Goal: Transaction & Acquisition: Download file/media

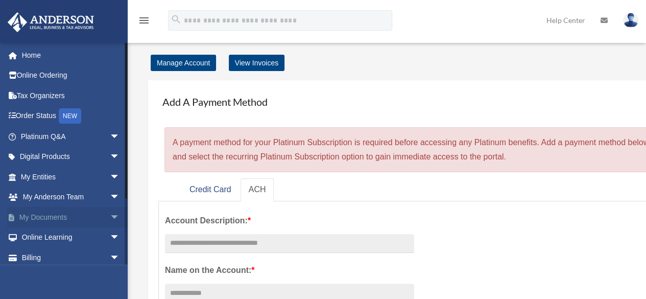
click at [110, 214] on span "arrow_drop_down" at bounding box center [120, 217] width 20 height 21
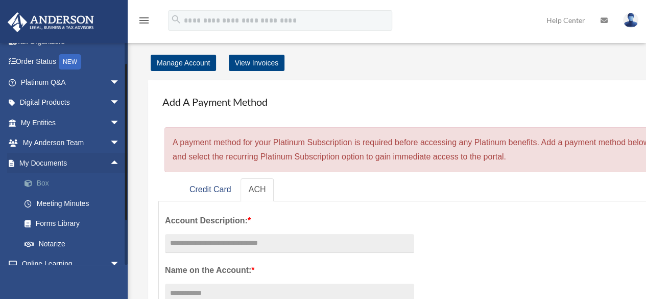
click at [43, 186] on link "Box" at bounding box center [74, 183] width 121 height 20
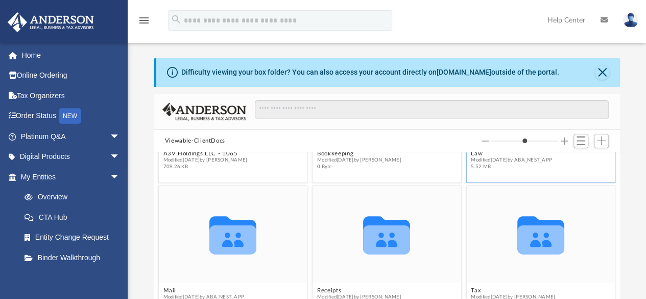
scroll to position [108, 0]
click at [602, 73] on button "Close" at bounding box center [602, 72] width 14 height 14
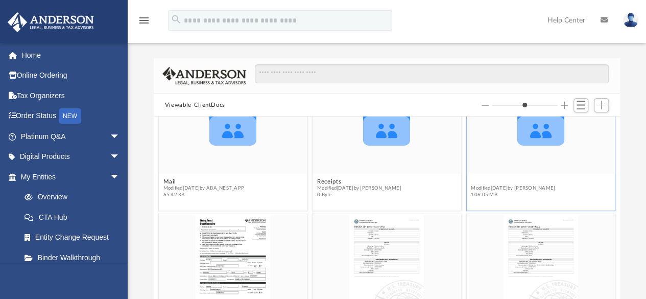
scroll to position [137, 0]
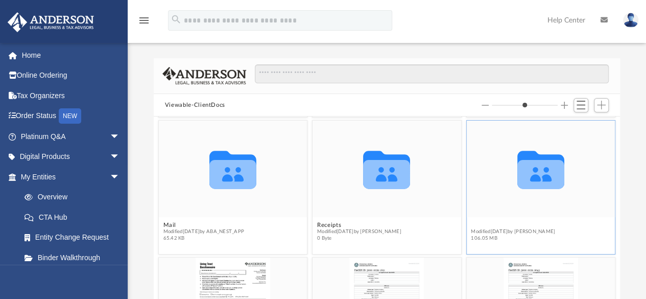
click at [473, 181] on figure "Collaborated Folder Tax Modified Tue Sep 23 2025 by Debra Napier 106.05 MB" at bounding box center [540, 182] width 149 height 125
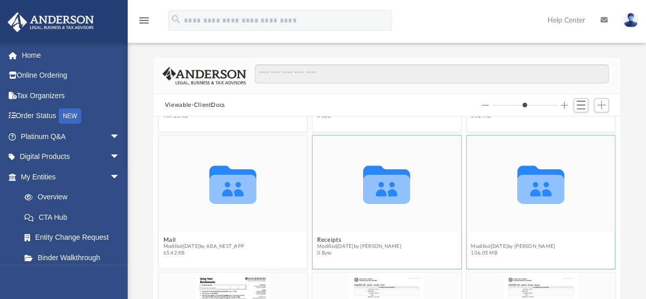
scroll to position [123, 0]
click at [472, 236] on button "Tax" at bounding box center [513, 239] width 84 height 7
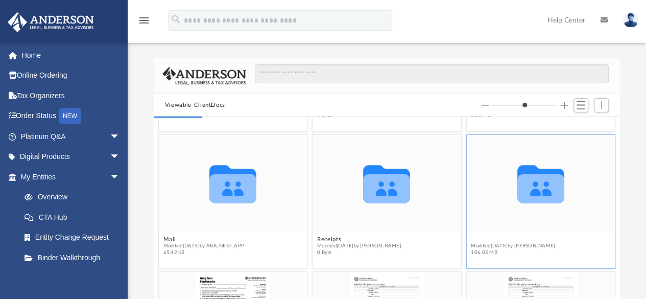
click at [472, 236] on button "Tax" at bounding box center [513, 239] width 84 height 7
click at [540, 190] on icon "grid" at bounding box center [540, 184] width 47 height 38
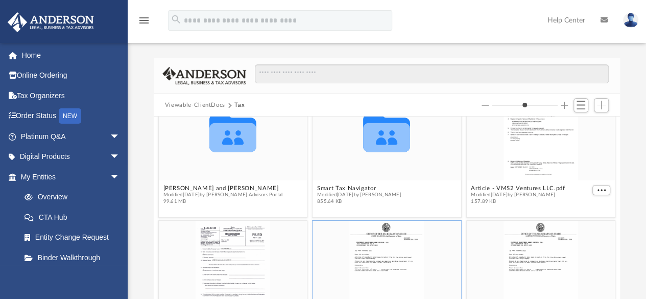
scroll to position [39, 0]
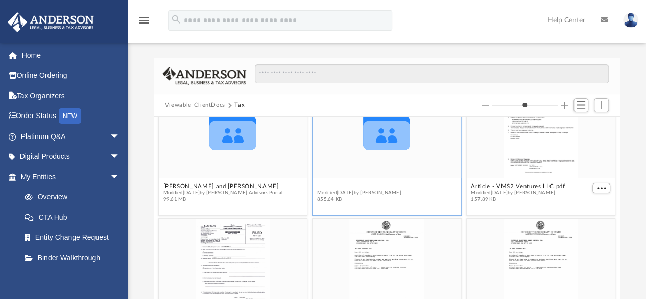
click at [351, 183] on button "Smart Tax Navigator" at bounding box center [359, 186] width 84 height 7
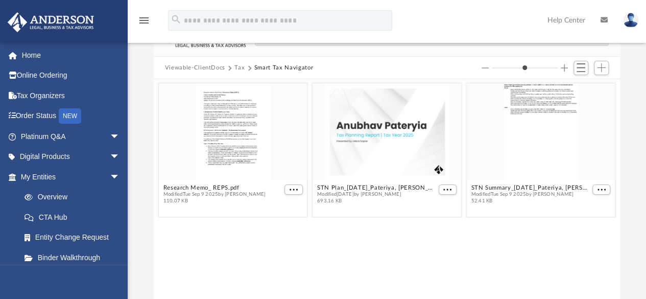
scroll to position [37, 0]
click at [338, 185] on button "STN Plan_09-09-2025_Pateriya, Vandita.pdf" at bounding box center [376, 188] width 119 height 7
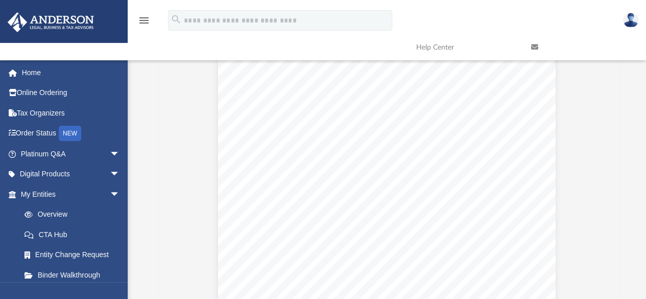
scroll to position [0, 0]
click at [338, 184] on div "Anubhav Pateryia Tax Planning Report | Tax Year 2025 Presented by Debra Napier" at bounding box center [386, 222] width 337 height 261
click at [604, 71] on button "Close" at bounding box center [604, 71] width 18 height 16
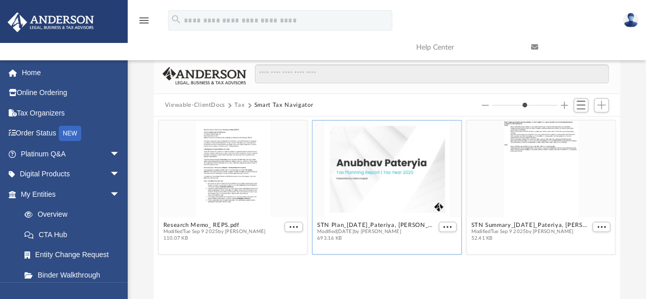
click at [239, 103] on button "Tax" at bounding box center [239, 105] width 10 height 9
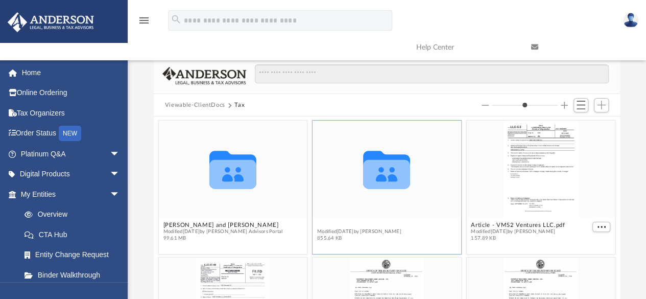
click at [341, 222] on button "Smart Tax Navigator" at bounding box center [359, 225] width 84 height 7
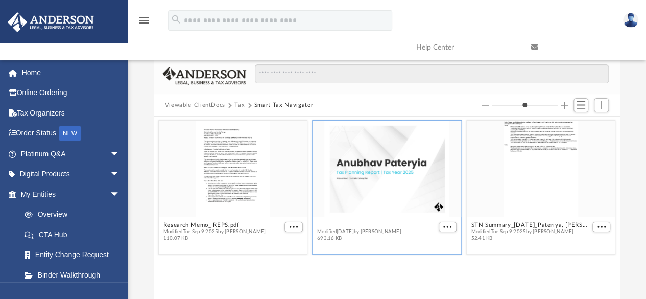
click at [356, 224] on button "STN Plan_09-09-2025_Pateriya, Vandita.pdf" at bounding box center [376, 225] width 119 height 7
type input "*"
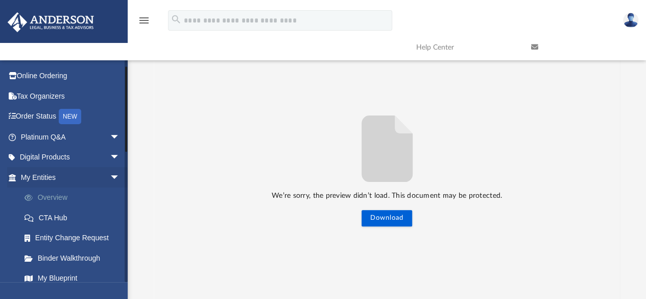
scroll to position [16, 0]
click at [110, 159] on span "arrow_drop_down" at bounding box center [120, 158] width 20 height 21
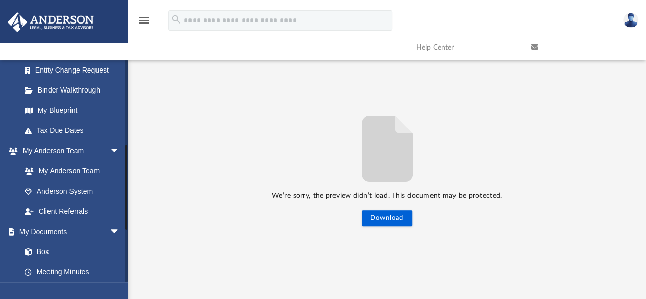
scroll to position [286, 0]
click at [59, 261] on link "Box" at bounding box center [74, 251] width 121 height 20
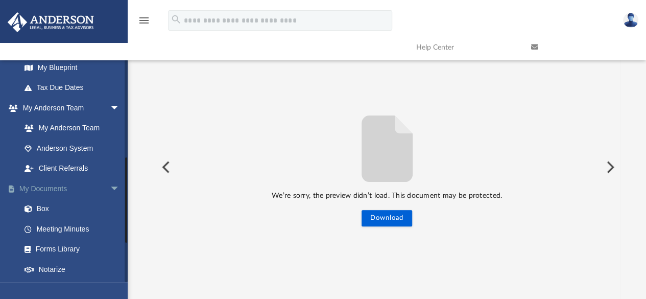
scroll to position [329, 0]
click at [35, 212] on span at bounding box center [33, 208] width 7 height 7
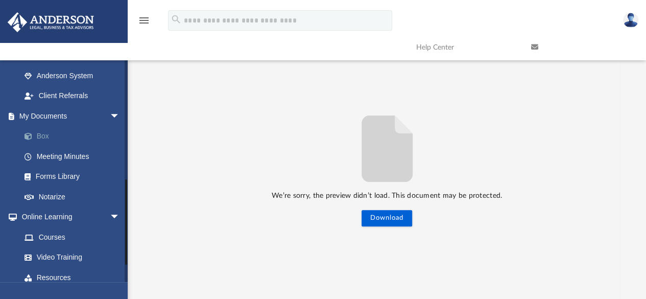
scroll to position [403, 0]
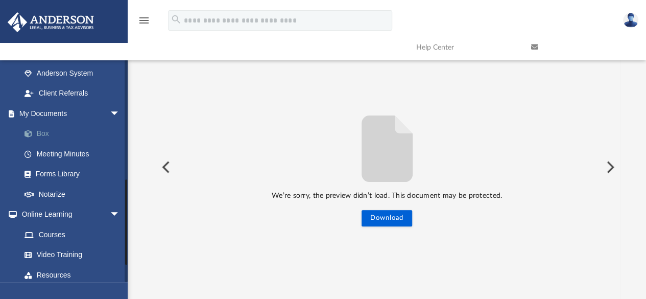
click at [45, 144] on link "Box" at bounding box center [74, 134] width 121 height 20
click at [56, 124] on link "My Documents arrow_drop_down" at bounding box center [71, 113] width 128 height 20
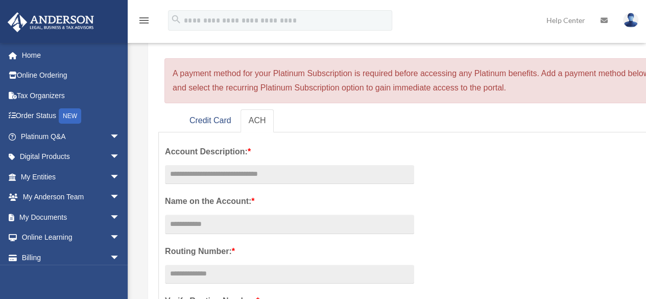
scroll to position [69, 0]
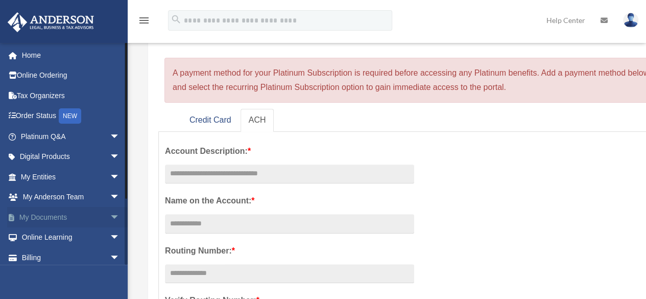
click at [110, 217] on span "arrow_drop_down" at bounding box center [120, 217] width 20 height 21
click at [38, 237] on link "Box" at bounding box center [74, 237] width 121 height 20
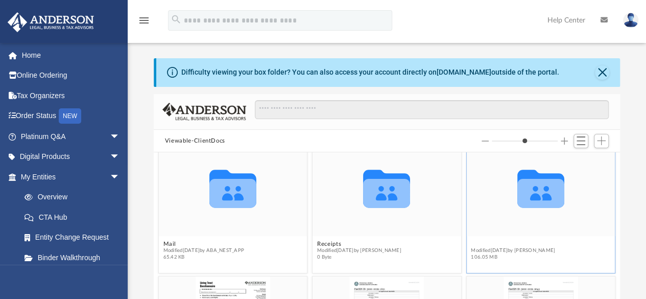
scroll to position [137, 0]
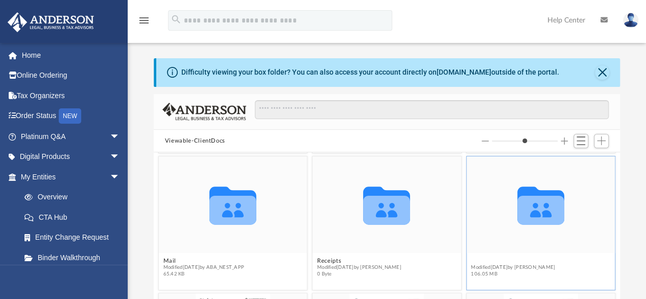
click at [470, 242] on figure "Collaborated Folder Tax Modified Tue Sep 23 2025 by Debra Napier 106.05 MB" at bounding box center [540, 218] width 149 height 125
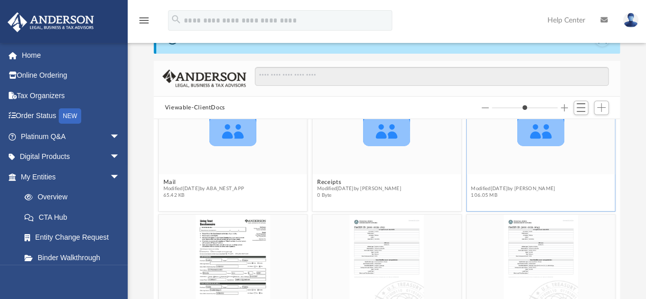
scroll to position [0, 0]
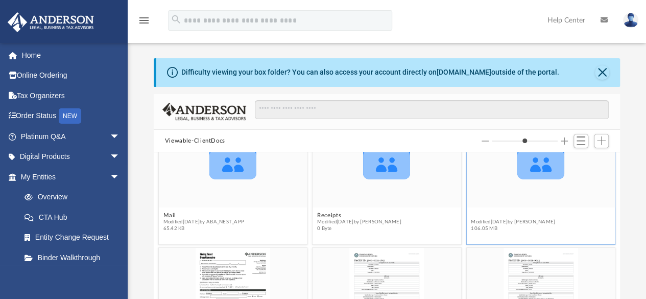
click at [472, 212] on button "Tax" at bounding box center [513, 215] width 84 height 7
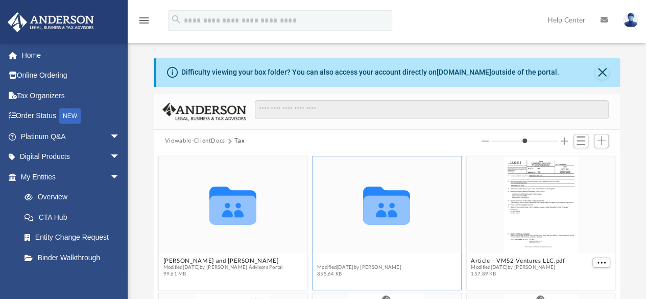
click at [332, 260] on button "Smart Tax Navigator" at bounding box center [359, 260] width 84 height 7
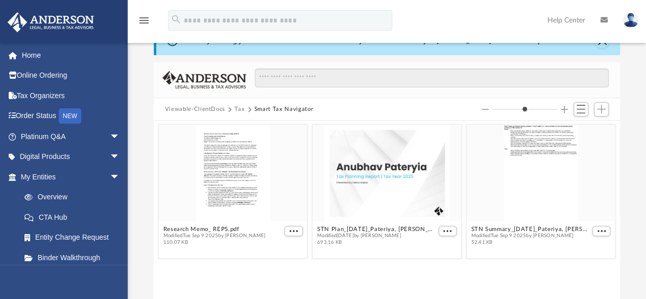
scroll to position [32, 0]
click at [337, 227] on button "STN Plan_09-09-2025_Pateriya, Vandita.pdf" at bounding box center [376, 228] width 119 height 7
type input "*"
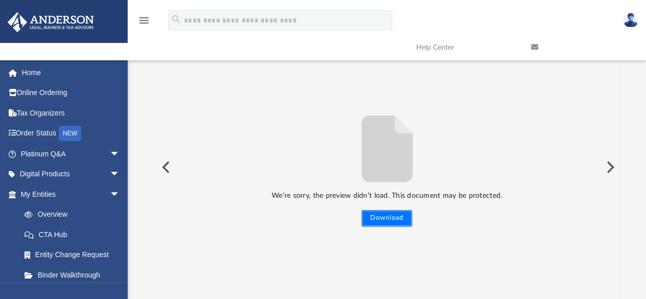
click at [384, 217] on button "Download" at bounding box center [386, 218] width 51 height 16
